Goal: Transaction & Acquisition: Purchase product/service

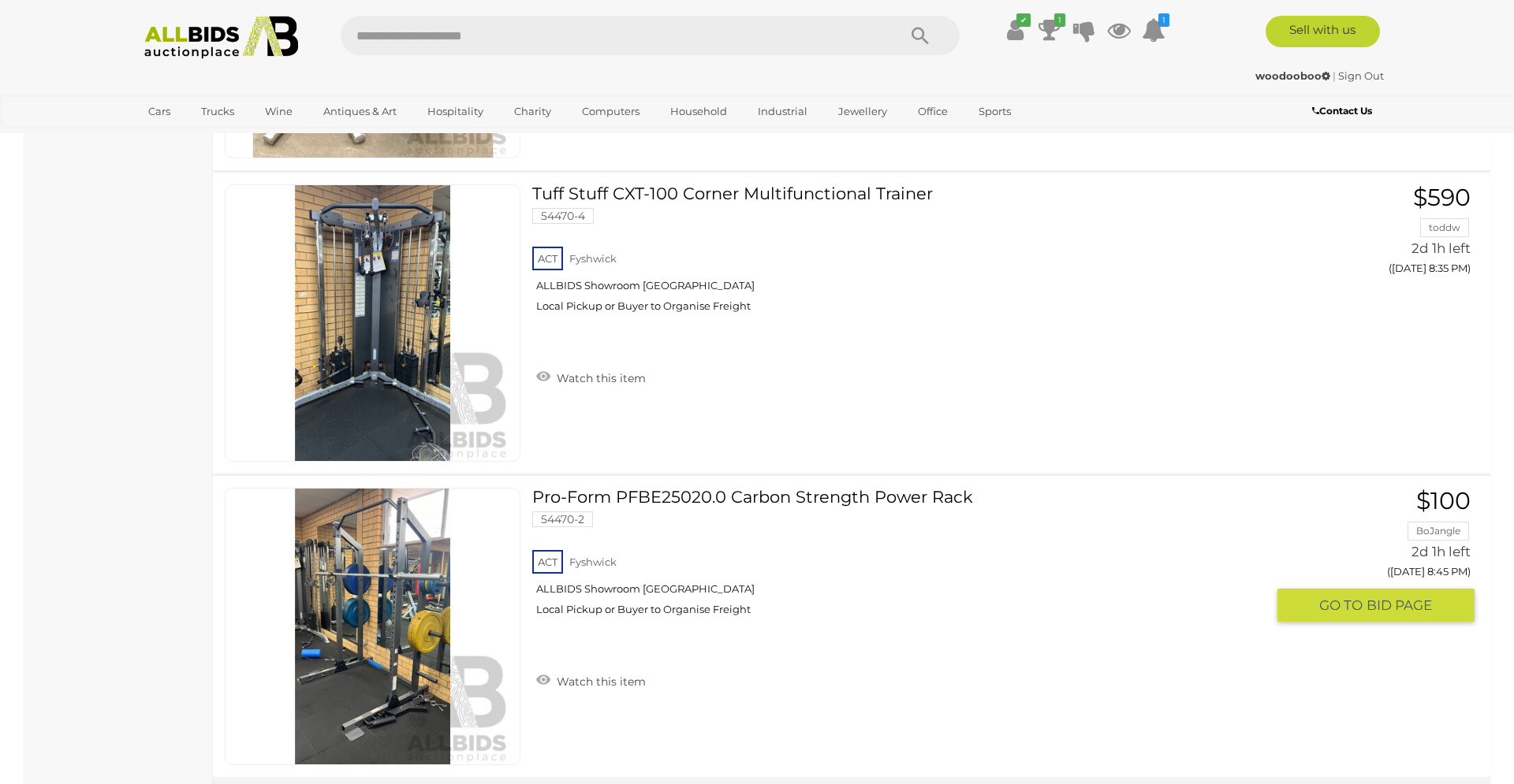
scroll to position [2572, 0]
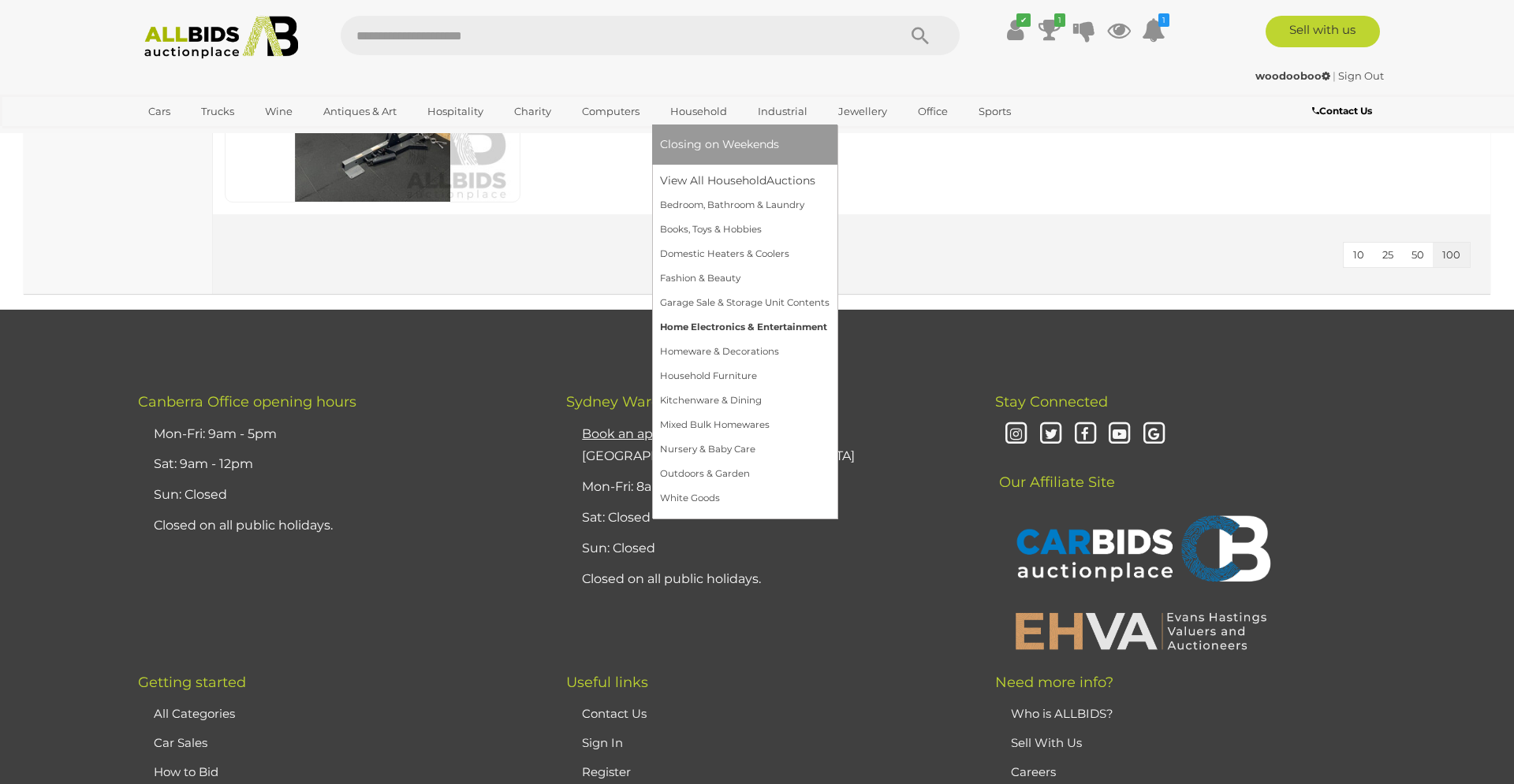
click at [702, 326] on link "Home Electronics & Entertainment" at bounding box center [745, 327] width 170 height 25
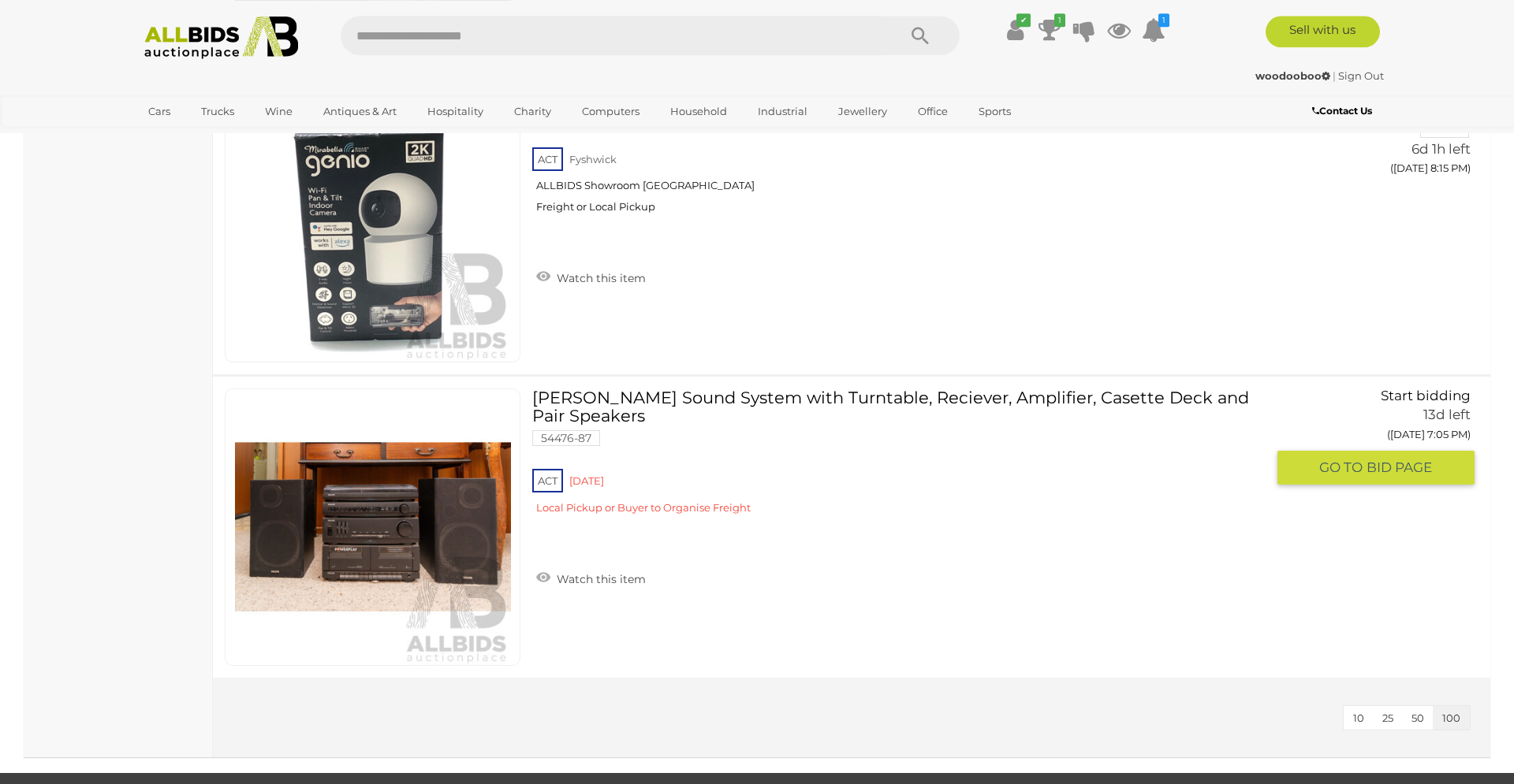
scroll to position [8923, 0]
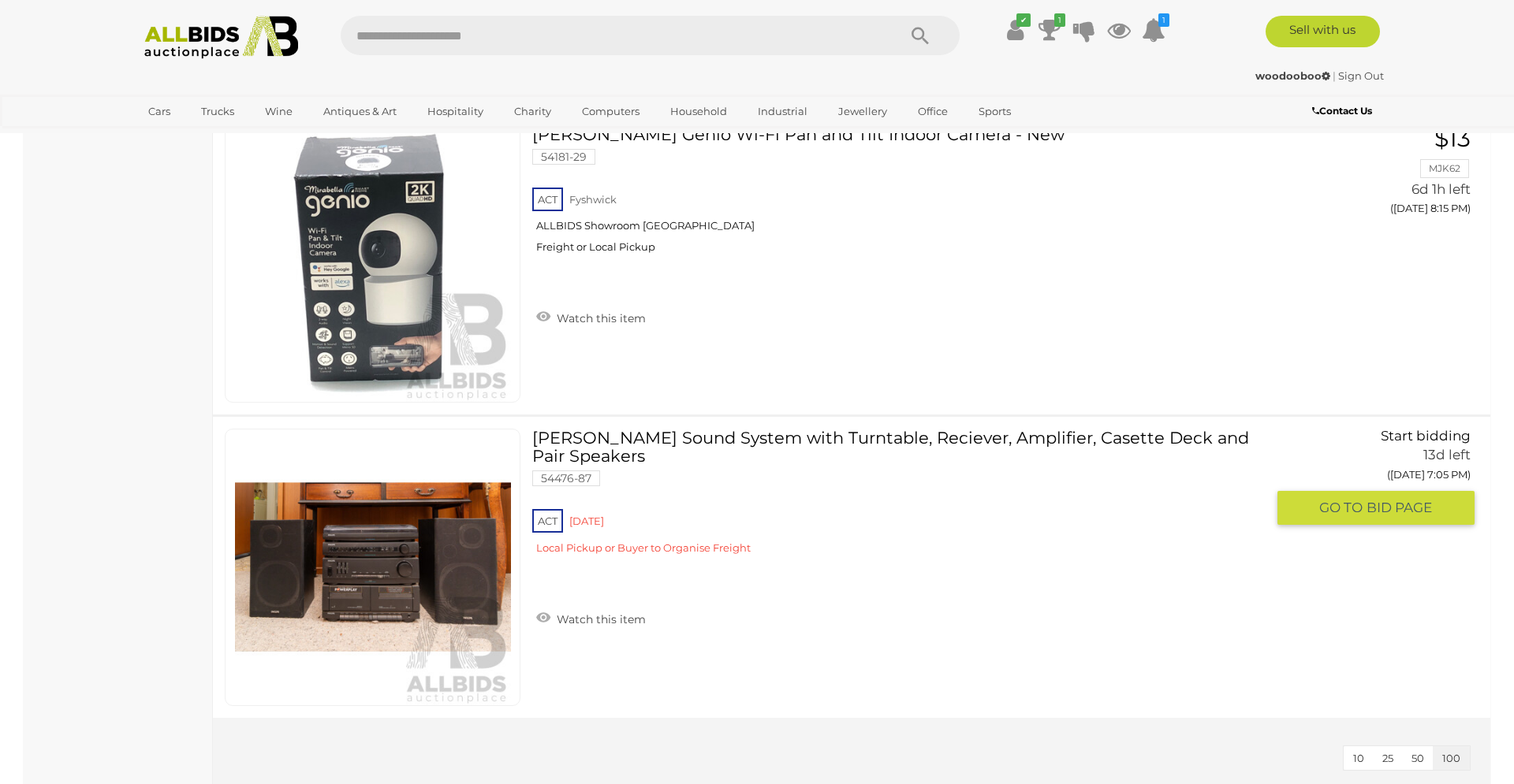
click at [879, 437] on link "Phillips Sound System with Turntable, Reciever, Amplifier, Casette Deck and Pai…" at bounding box center [904, 498] width 722 height 138
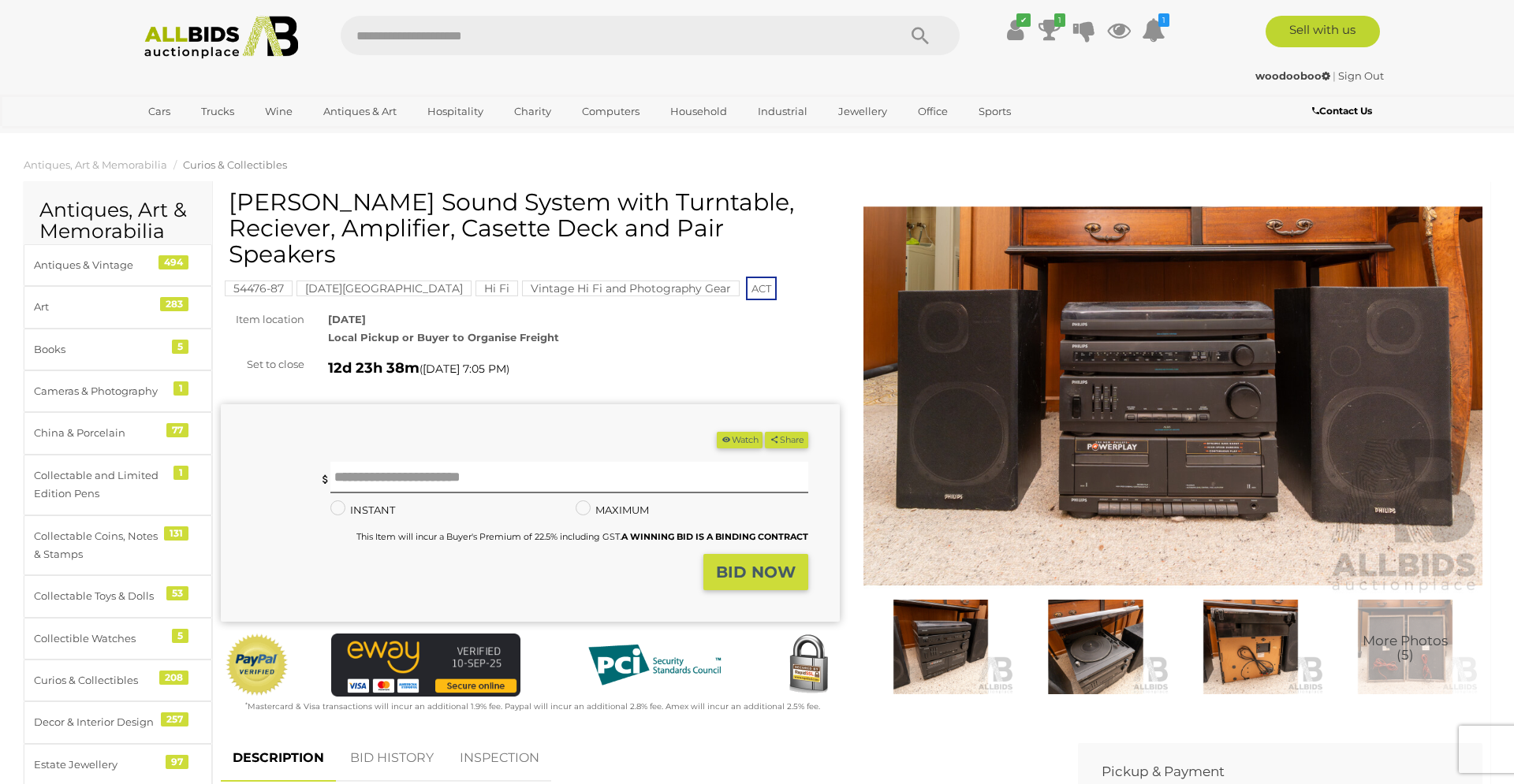
click at [1144, 480] on img at bounding box center [1173, 397] width 619 height 399
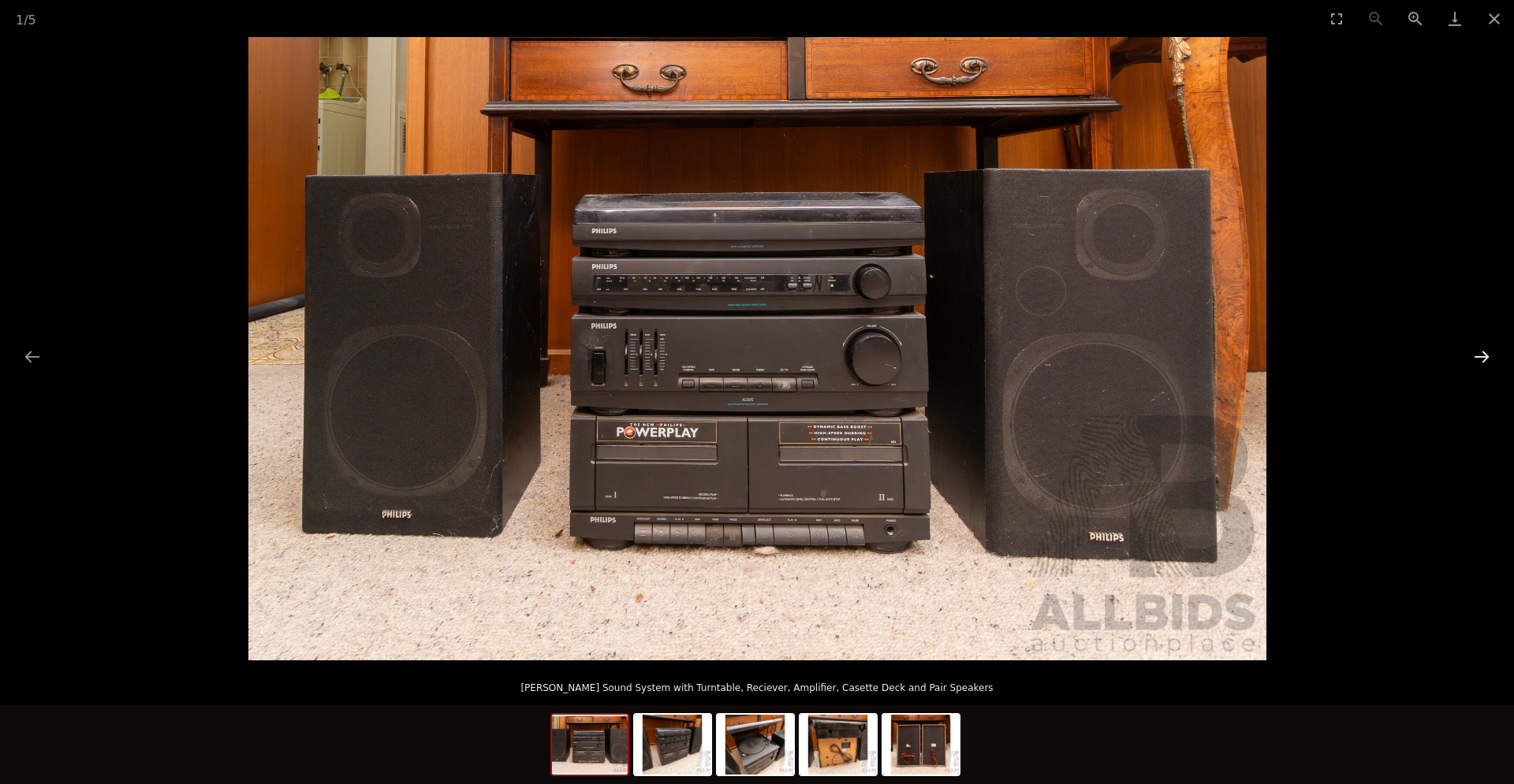
click at [1478, 353] on button "Next slide" at bounding box center [1481, 356] width 33 height 30
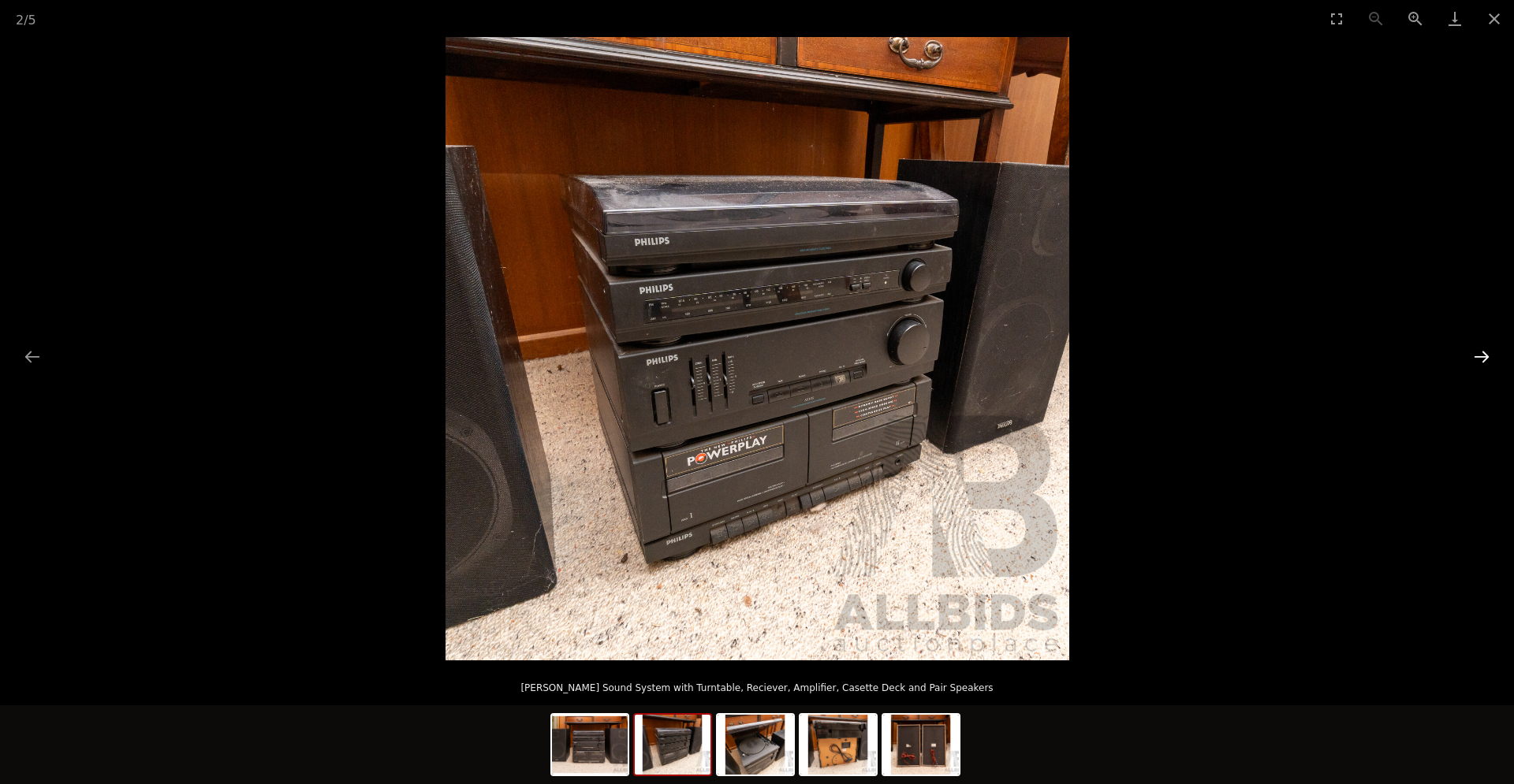
click at [1487, 355] on button "Next slide" at bounding box center [1481, 356] width 33 height 30
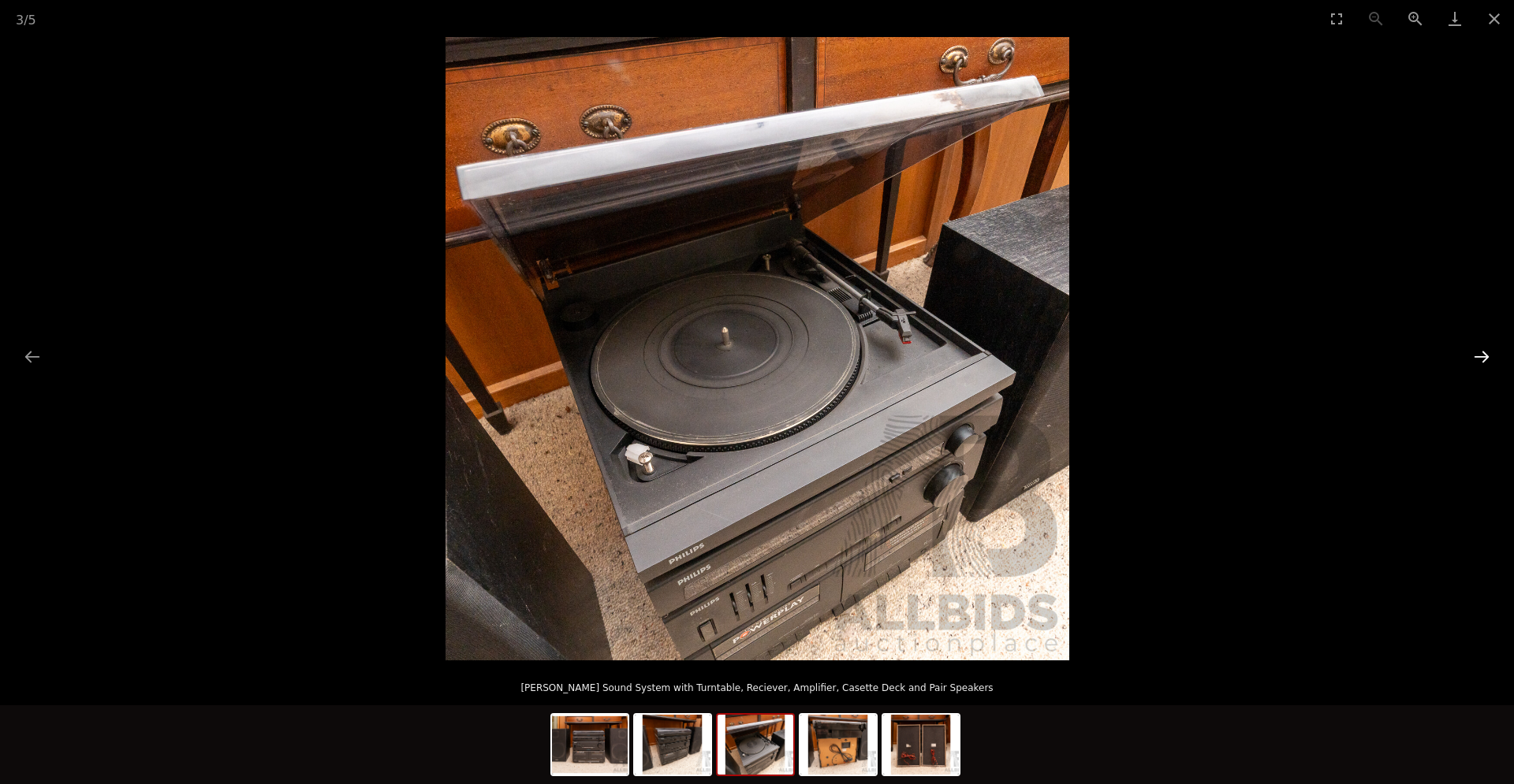
click at [1487, 355] on button "Next slide" at bounding box center [1481, 356] width 33 height 30
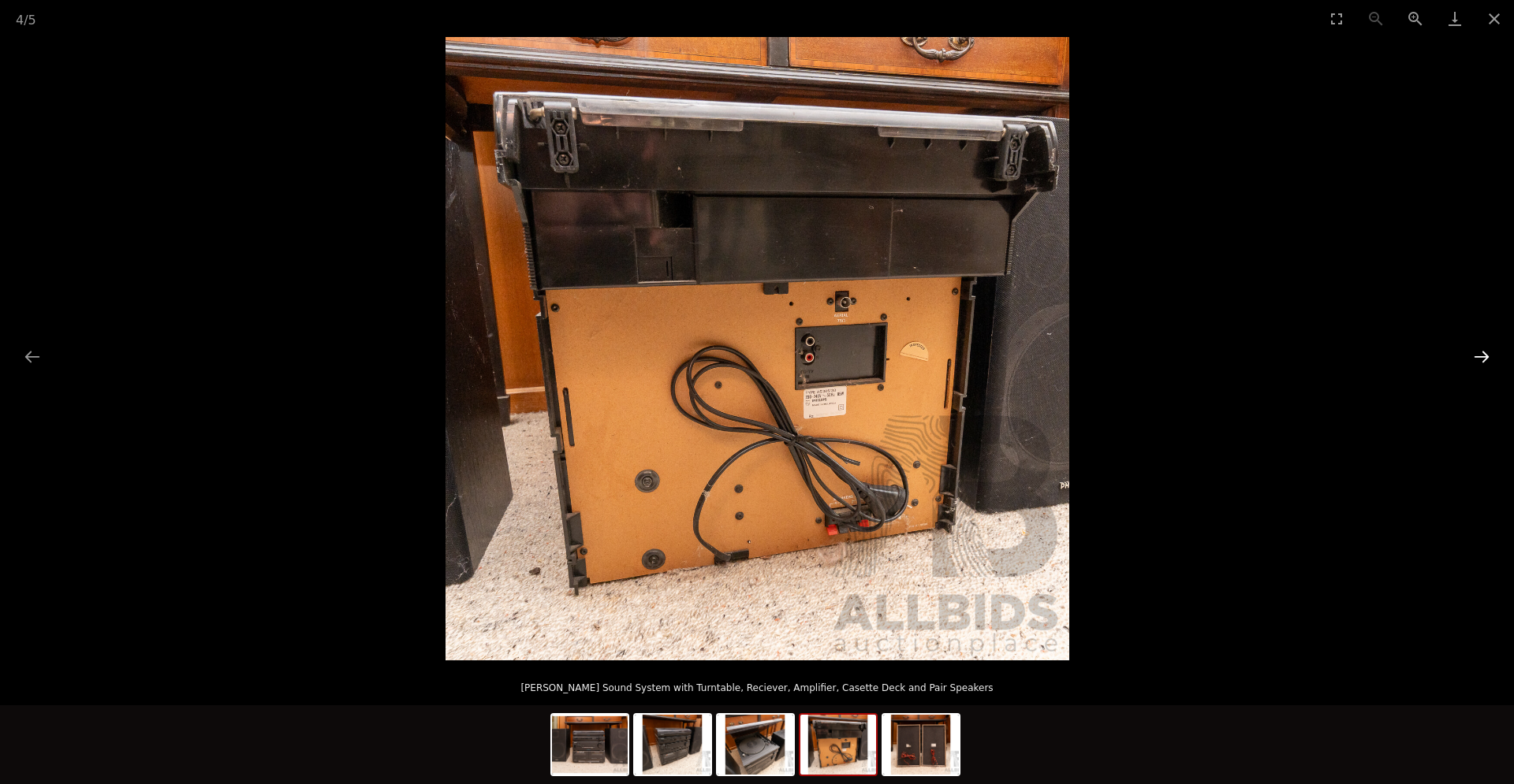
click at [1487, 355] on button "Next slide" at bounding box center [1481, 356] width 33 height 30
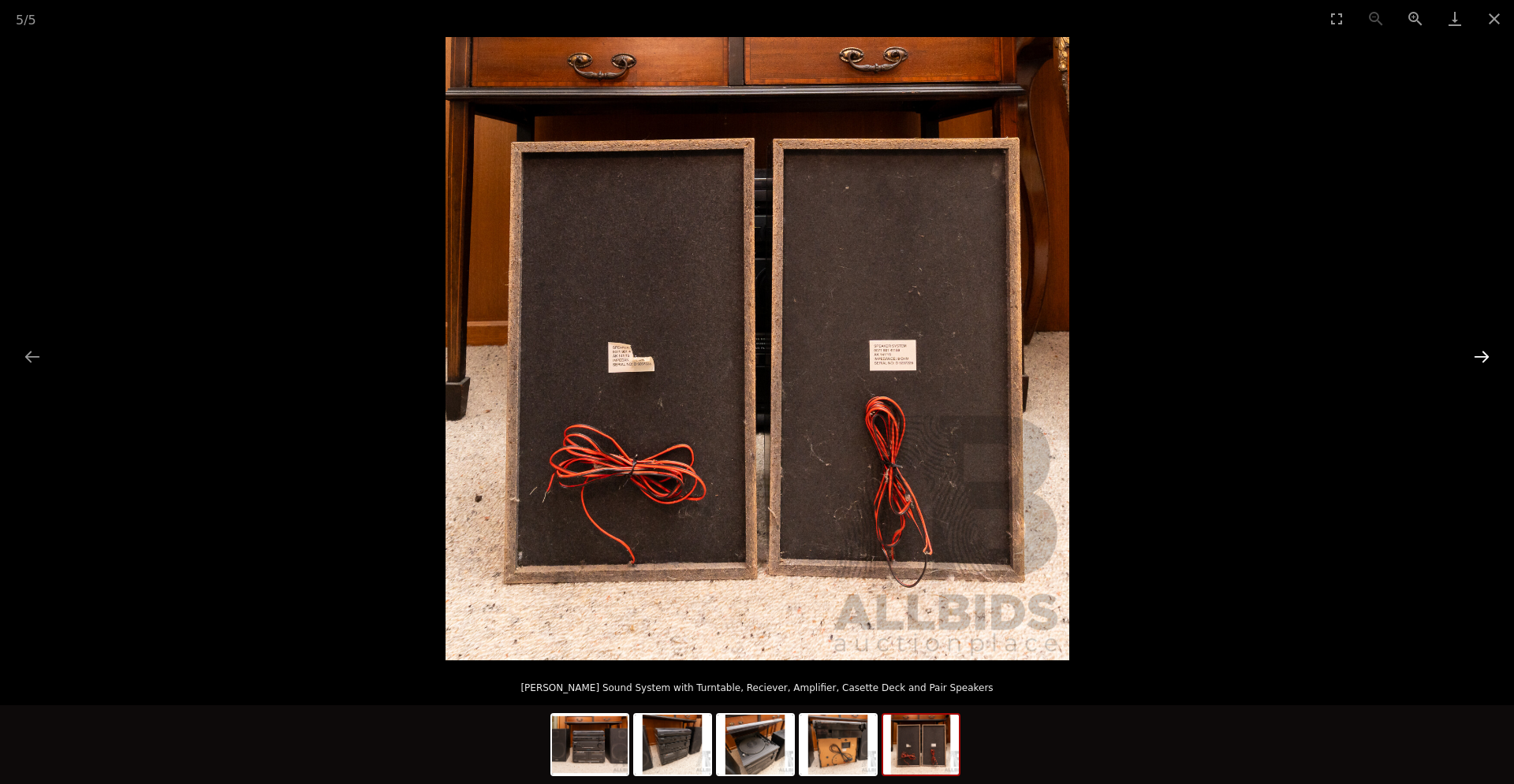
click at [1487, 355] on button "Next slide" at bounding box center [1481, 356] width 33 height 30
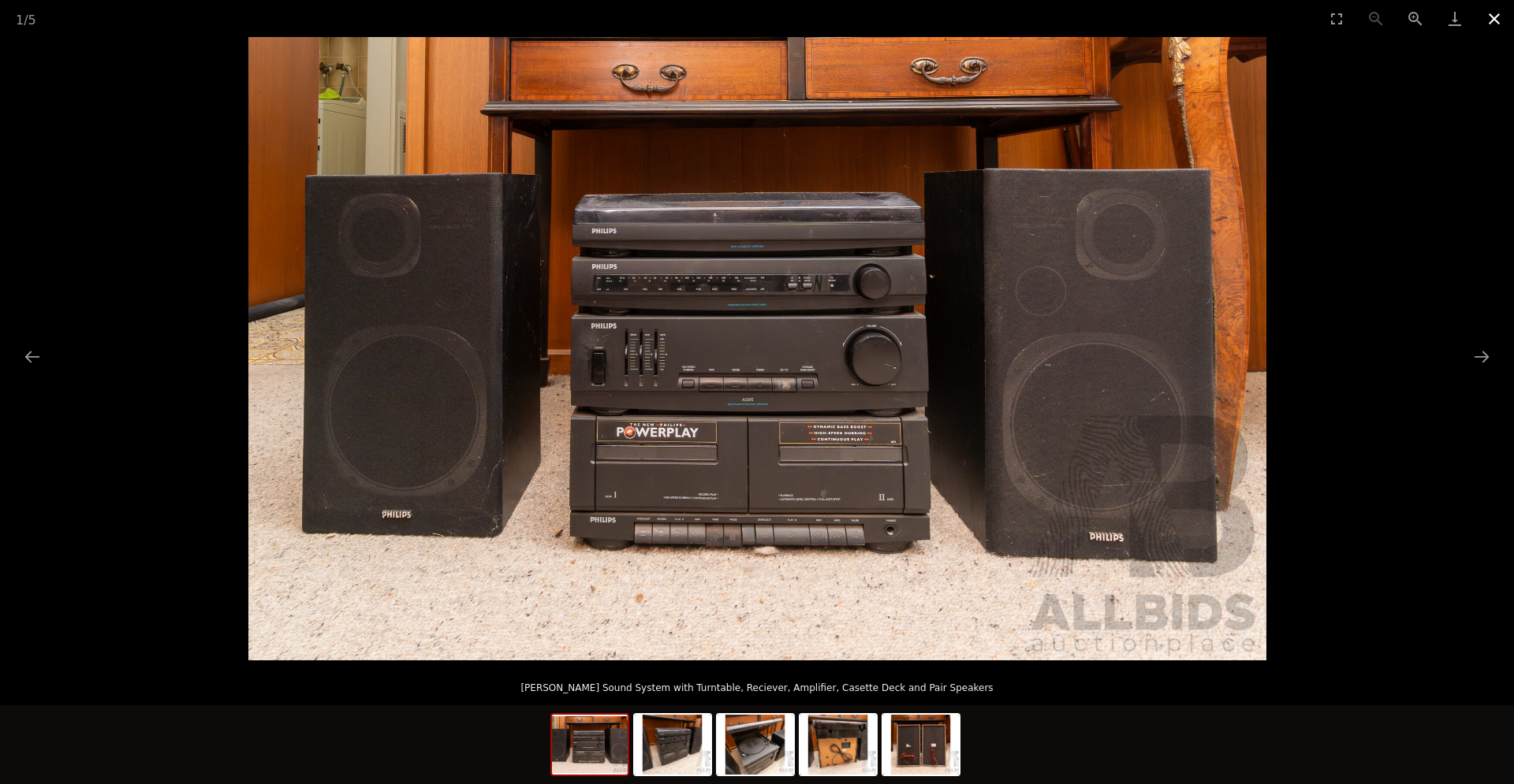
click at [1487, 15] on button "Close gallery" at bounding box center [1494, 18] width 39 height 37
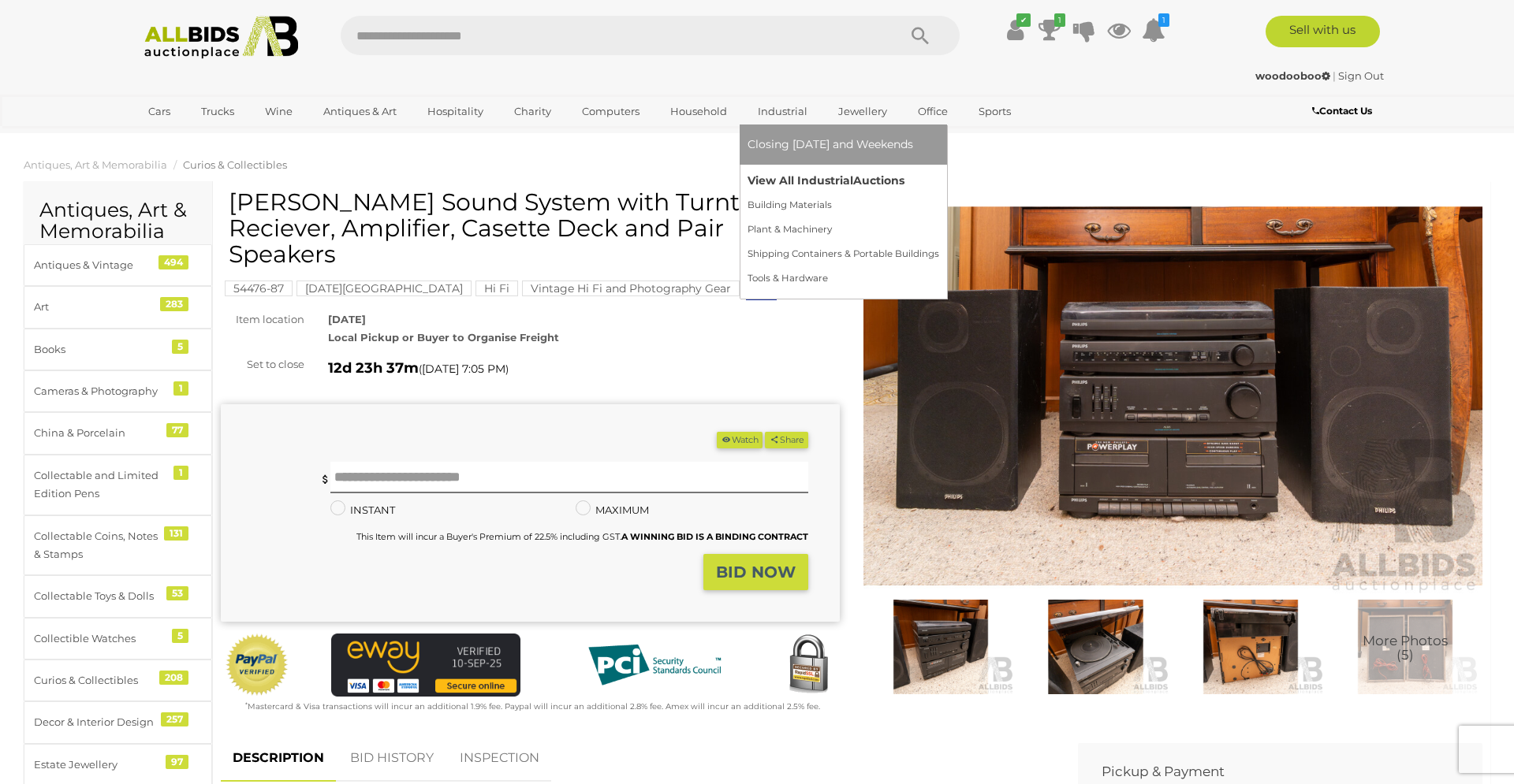
click at [788, 174] on link "View All Industrial Auctions" at bounding box center [843, 181] width 192 height 25
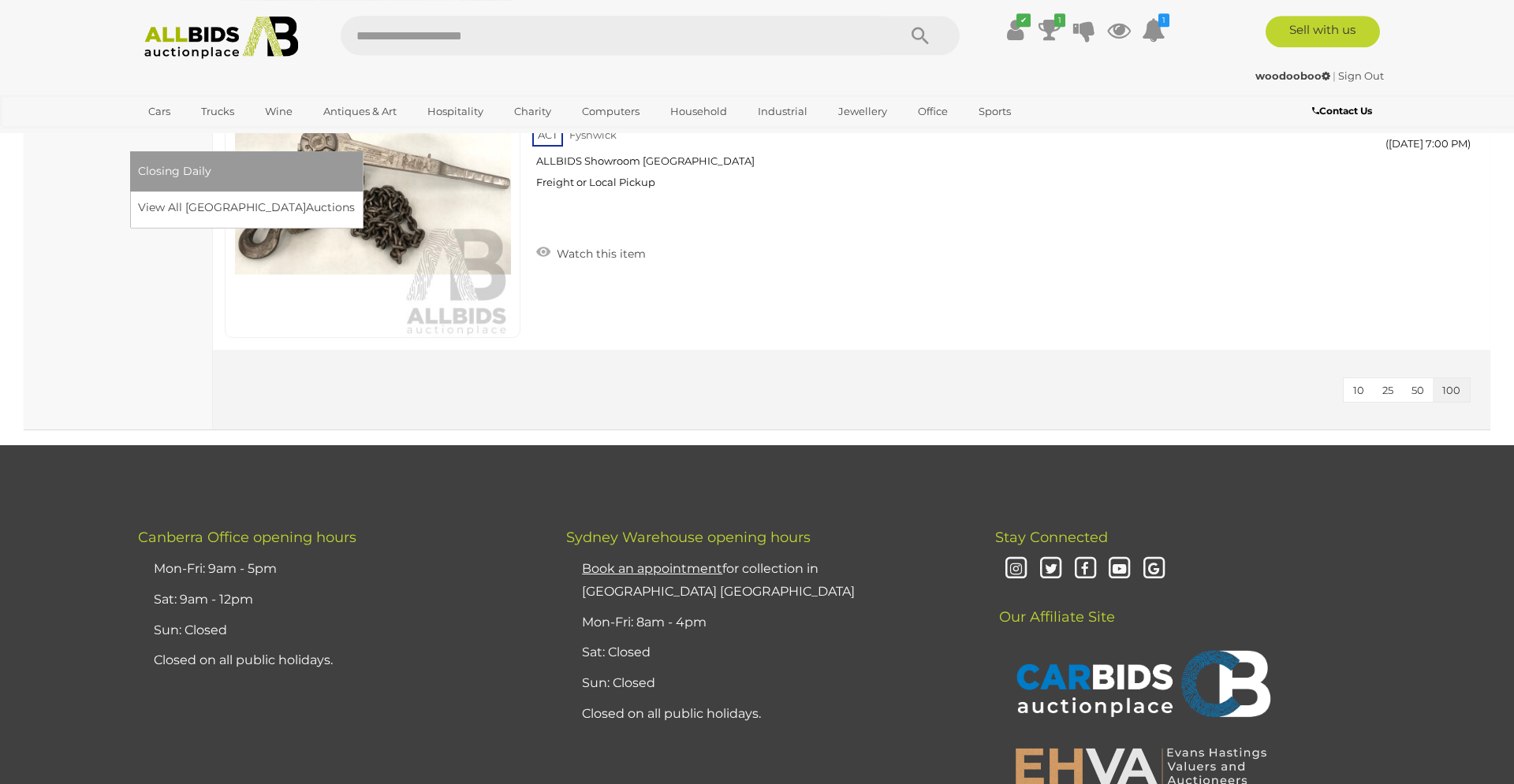
scroll to position [30418, 0]
